Goal: Check status

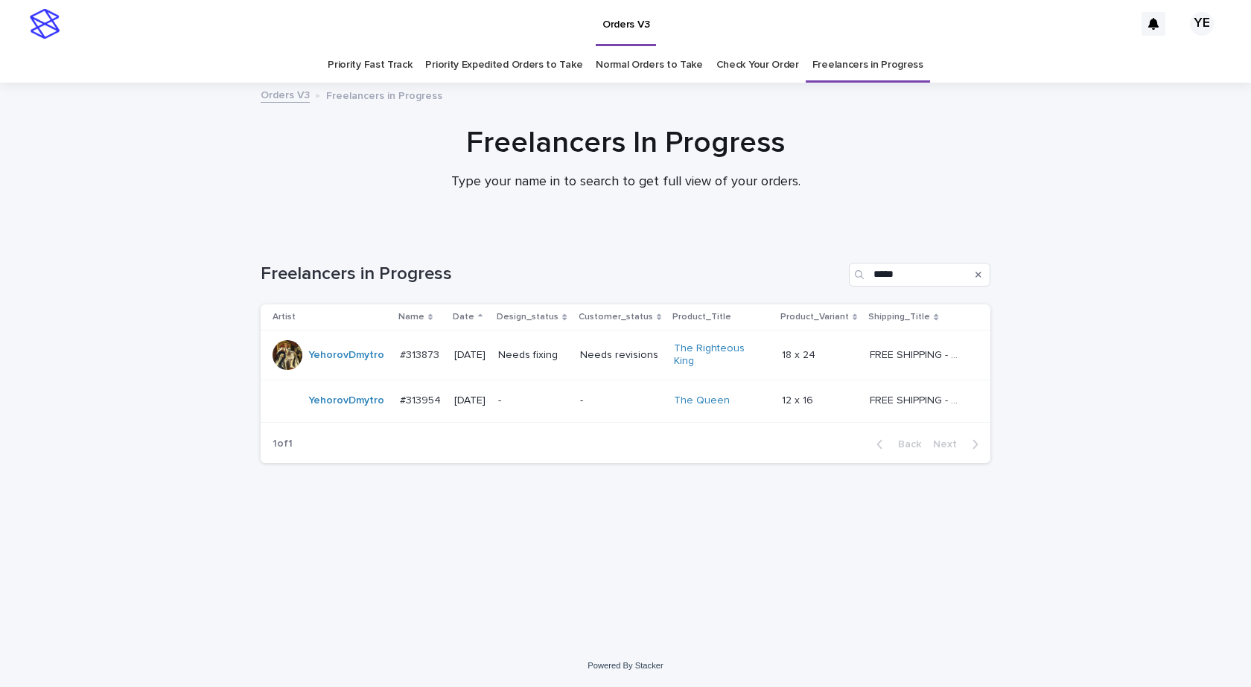
click at [332, 369] on td "YehorovDmytro" at bounding box center [327, 356] width 133 height 50
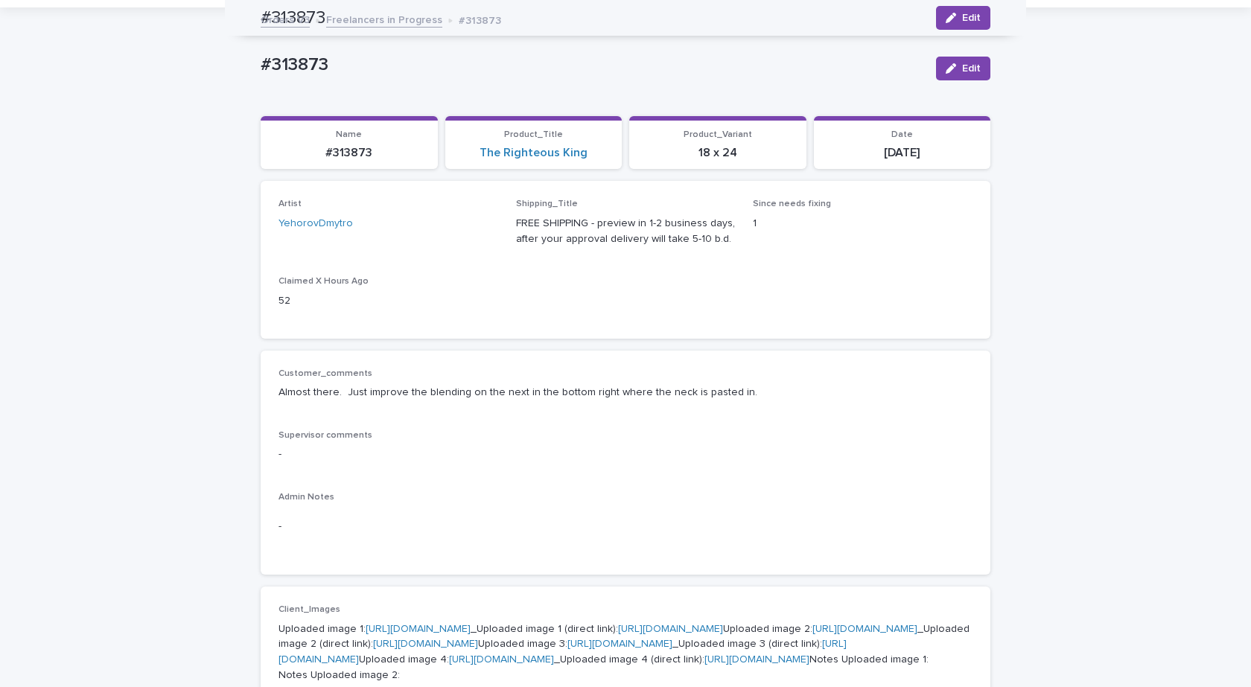
scroll to position [74, 0]
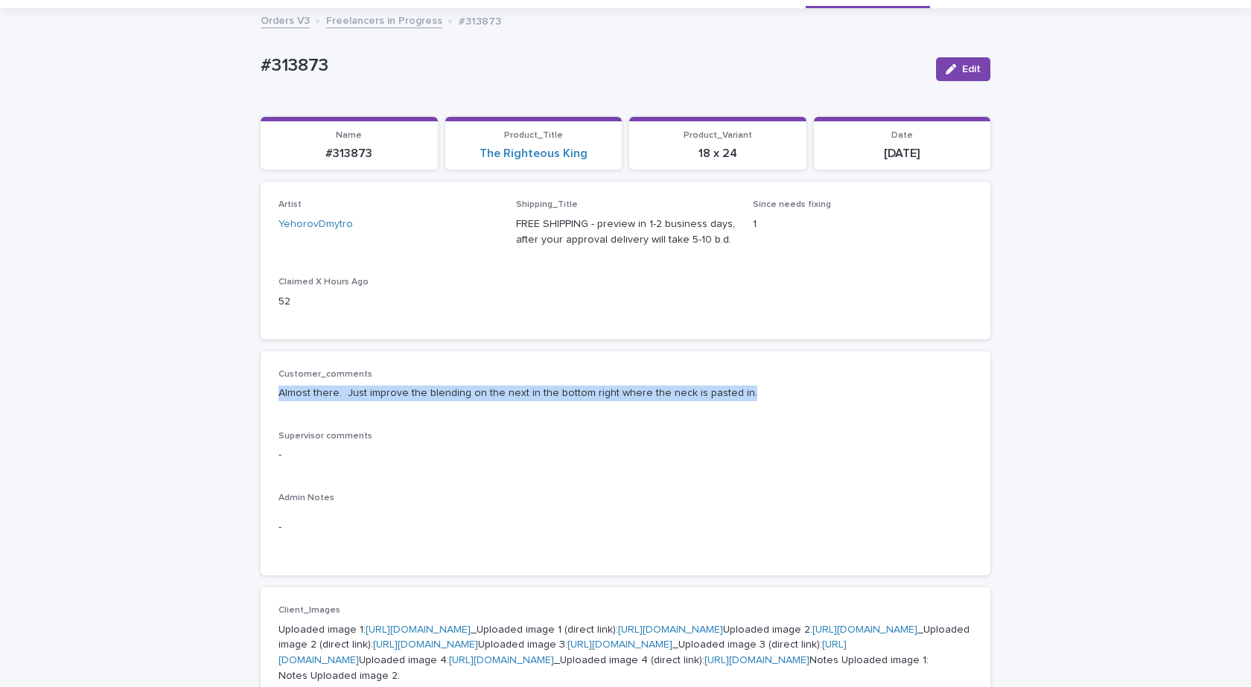
drag, startPoint x: 681, startPoint y: 399, endPoint x: 260, endPoint y: 393, distance: 420.9
click at [261, 393] on div "Customer_comments Almost there. Just improve the blending on the next in the bo…" at bounding box center [626, 464] width 730 height 225
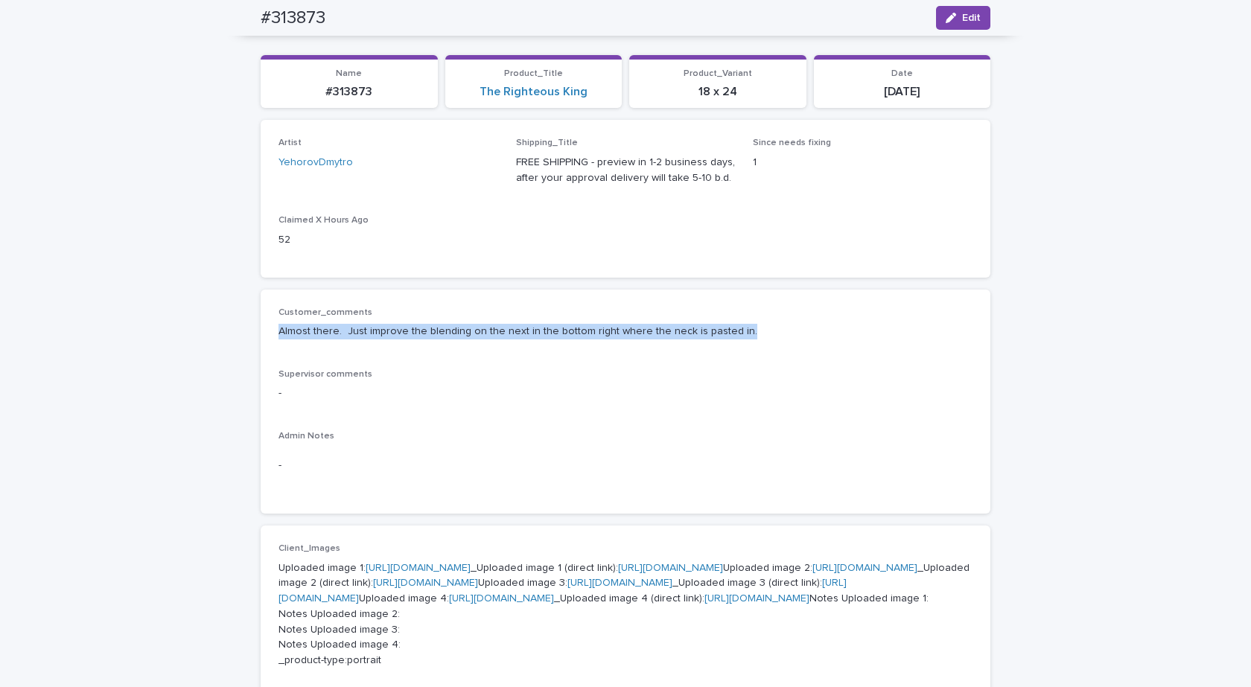
scroll to position [109, 0]
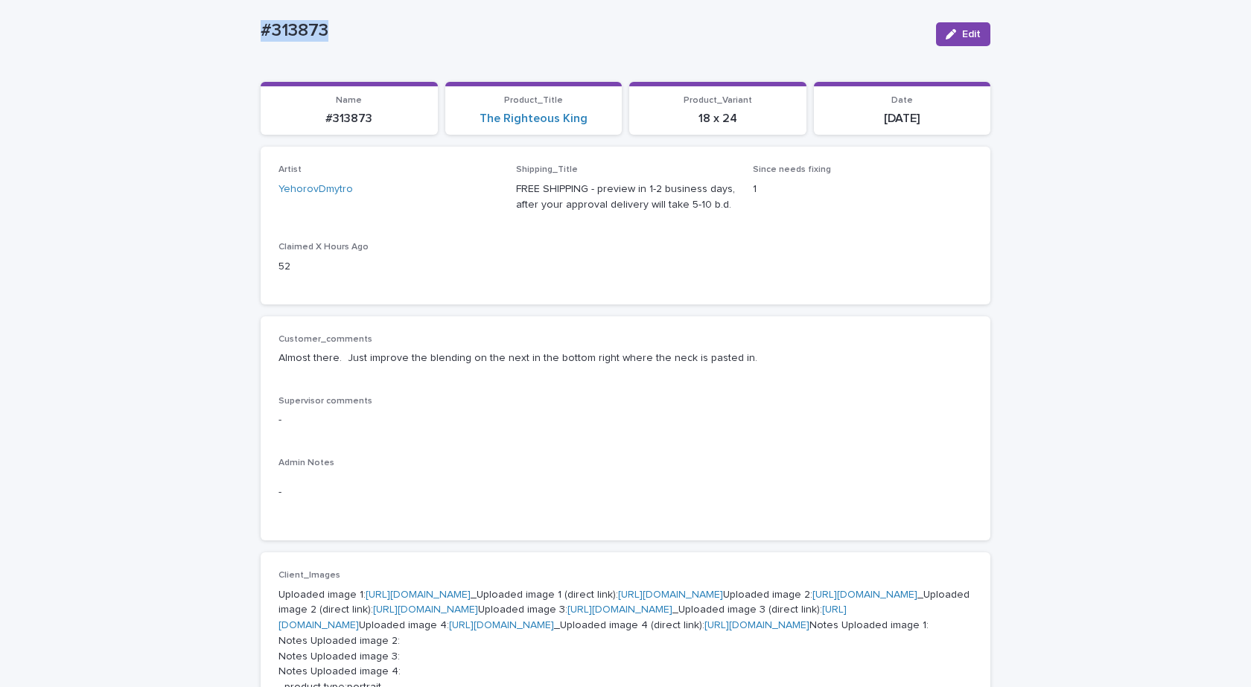
drag, startPoint x: 257, startPoint y: 24, endPoint x: 181, endPoint y: 68, distance: 87.8
click at [384, 49] on div "#313873 Edit" at bounding box center [626, 34] width 730 height 60
drag, startPoint x: 278, startPoint y: 32, endPoint x: 190, endPoint y: 32, distance: 87.9
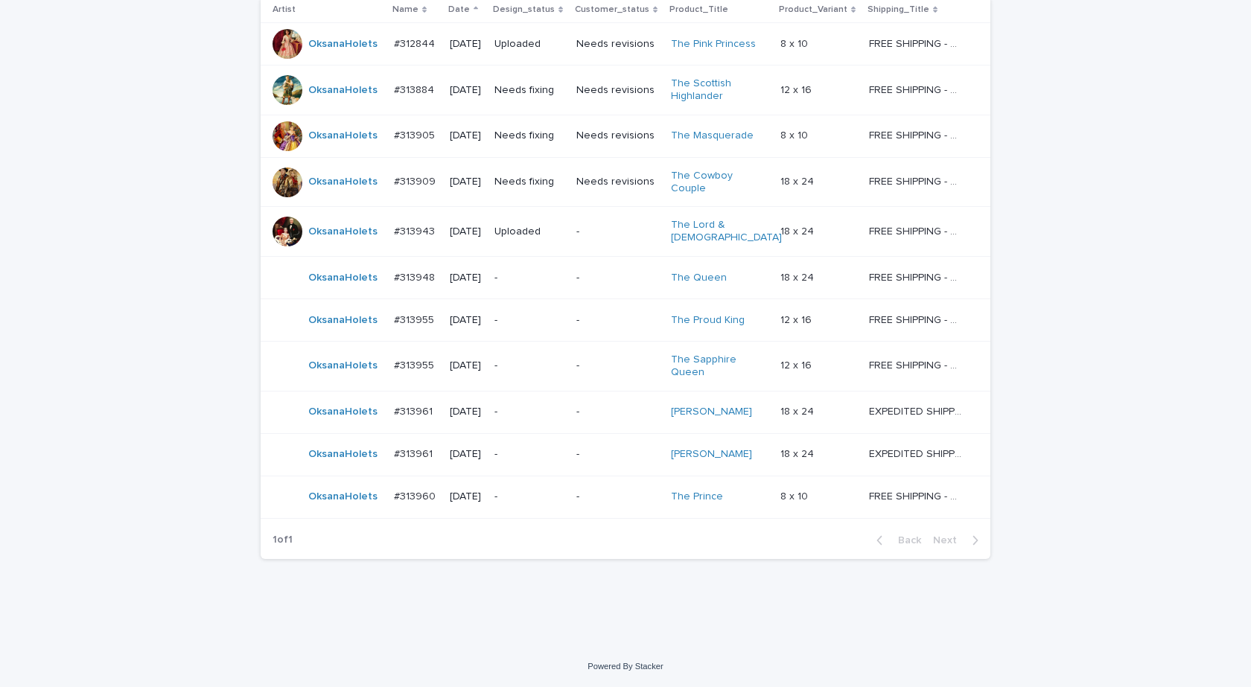
scroll to position [301, 0]
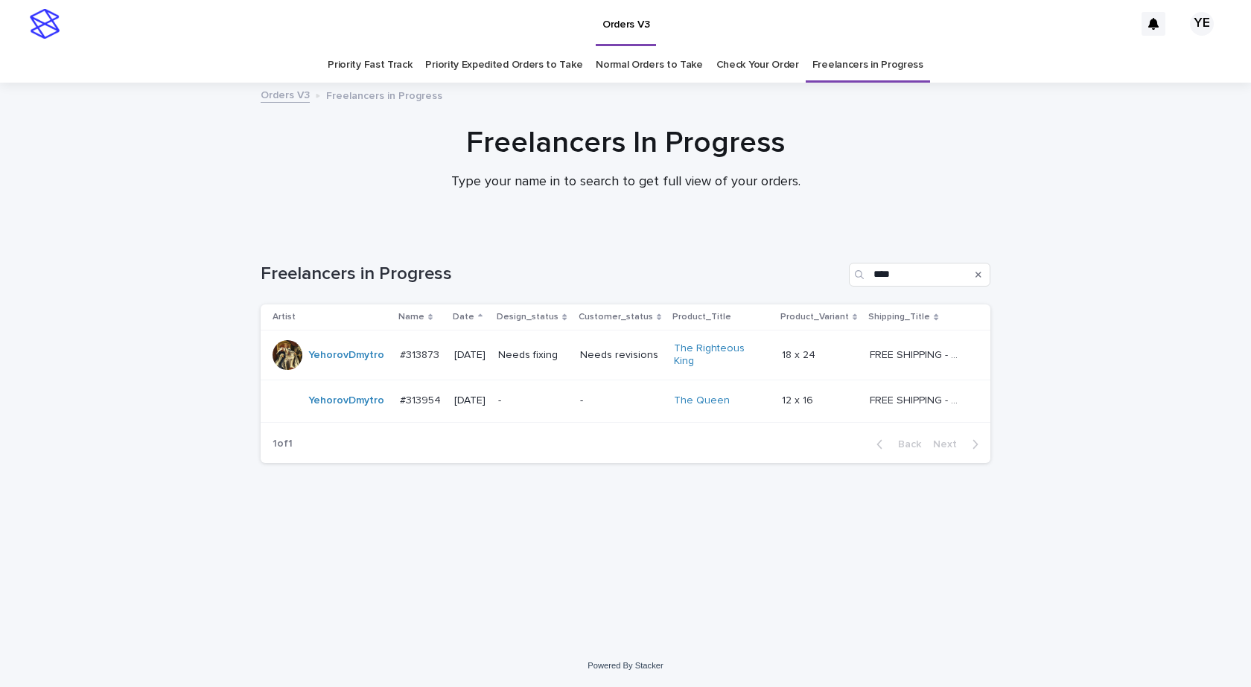
click at [336, 405] on div "YehorovDmytro" at bounding box center [346, 401] width 76 height 25
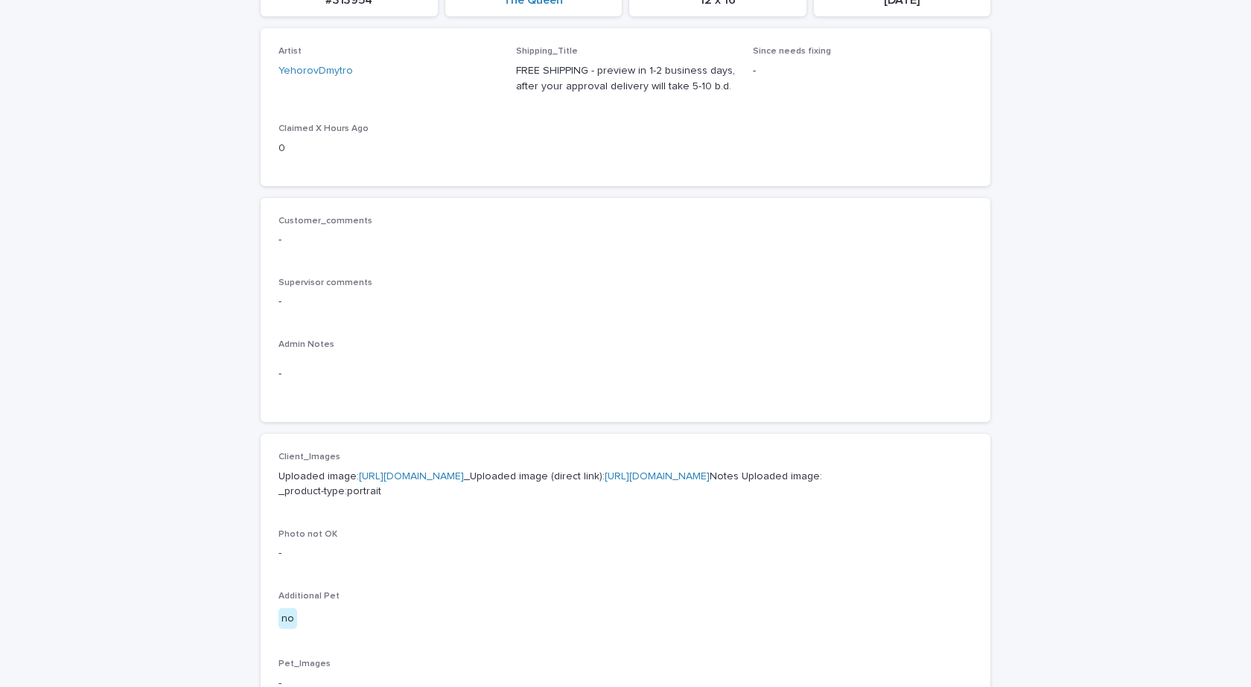
scroll to position [372, 0]
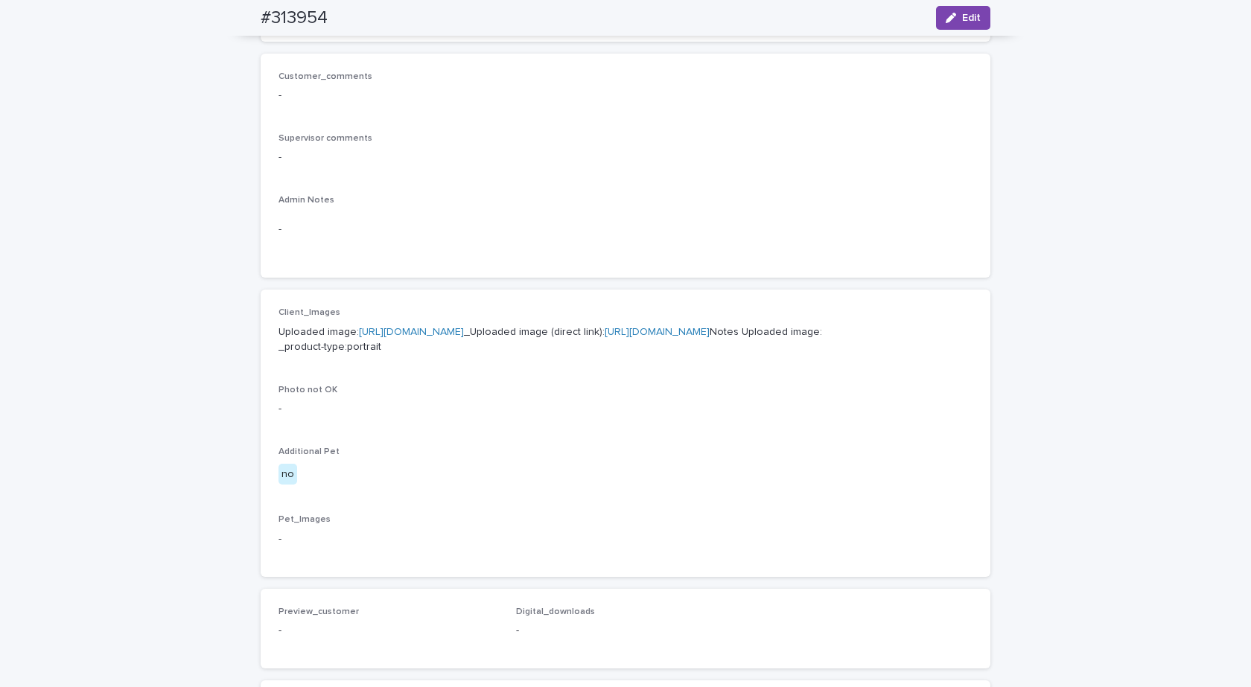
click at [461, 331] on link "https://cdn.shopify.com-uploadkit.app/s/files/1/0033/4807/0511/files/download.h…" at bounding box center [411, 332] width 105 height 10
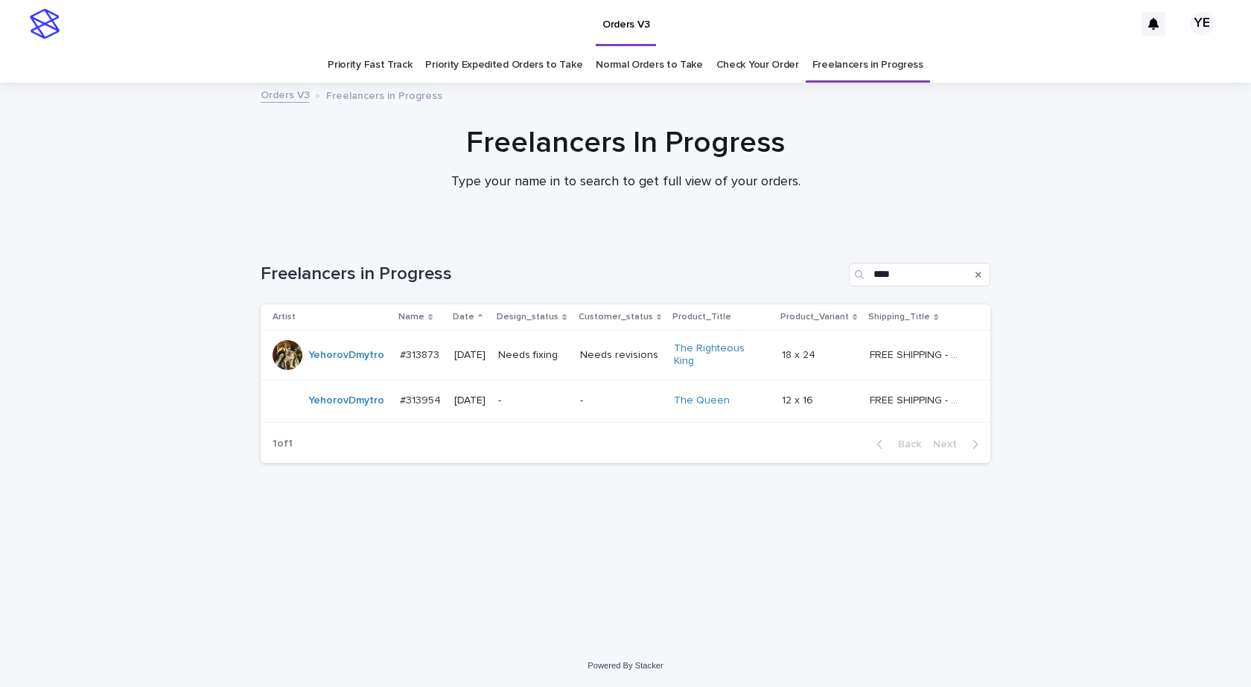
click at [331, 364] on div "YehorovDmytro" at bounding box center [330, 355] width 115 height 30
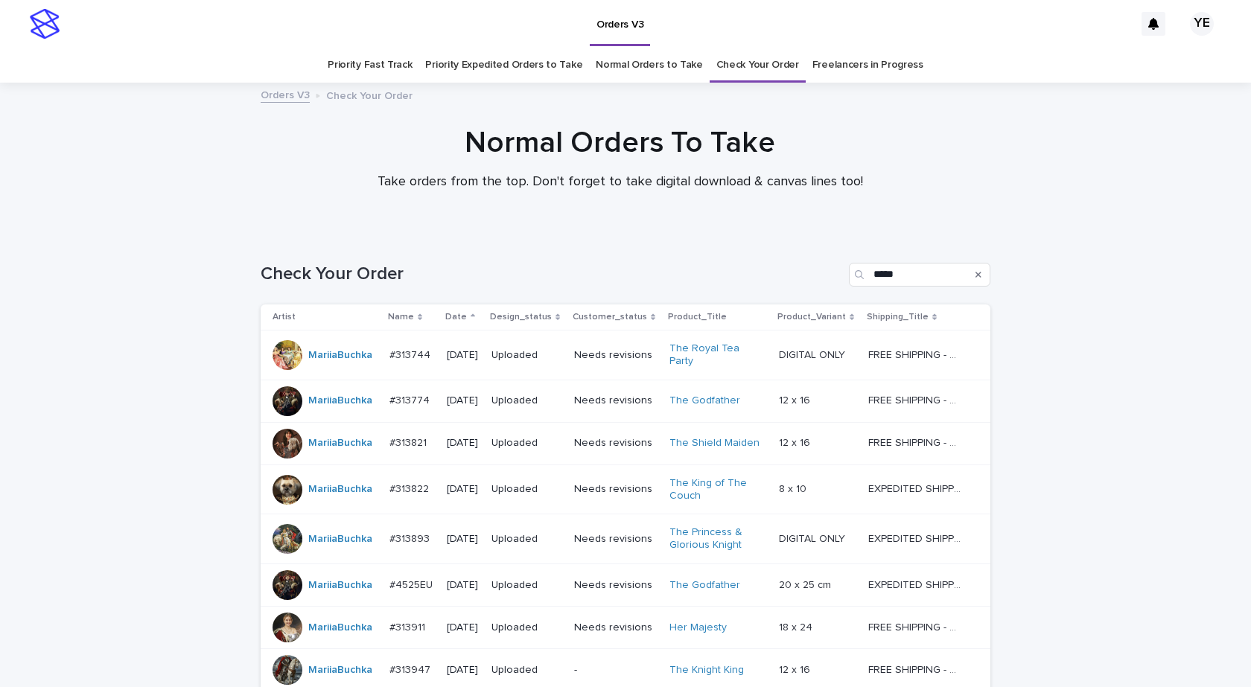
scroll to position [251, 0]
